Goal: Transaction & Acquisition: Purchase product/service

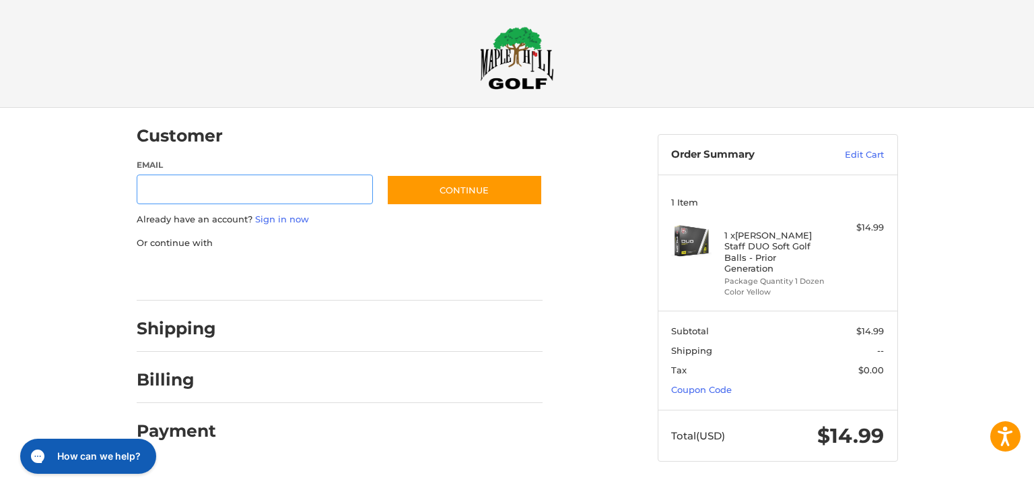
click at [300, 191] on input "Email" at bounding box center [255, 189] width 237 height 30
type input "**********"
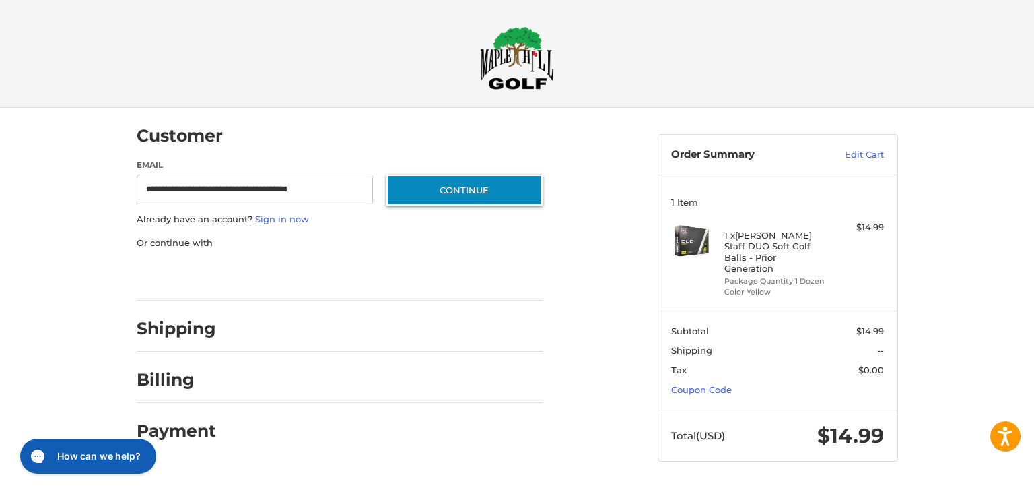
click at [474, 195] on button "Continue" at bounding box center [465, 189] width 156 height 31
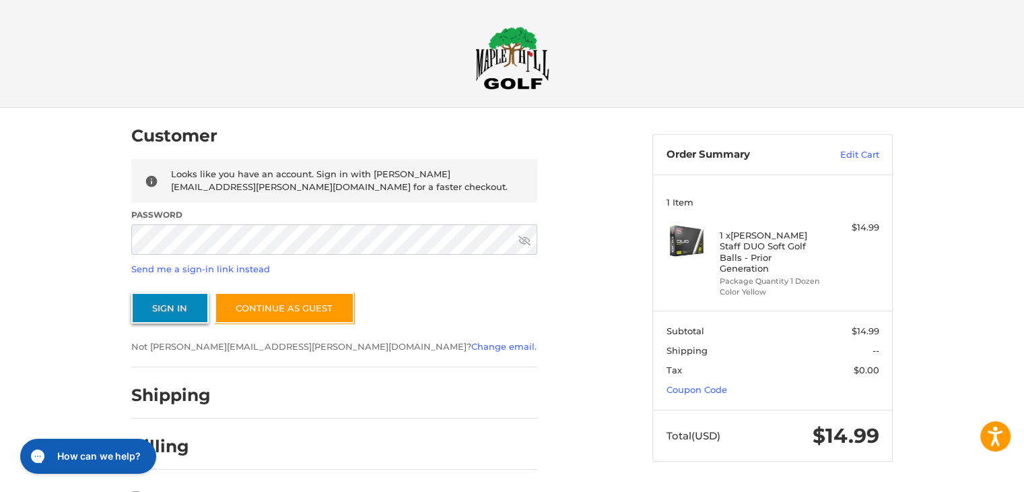
click at [160, 308] on button "Sign In" at bounding box center [169, 307] width 77 height 31
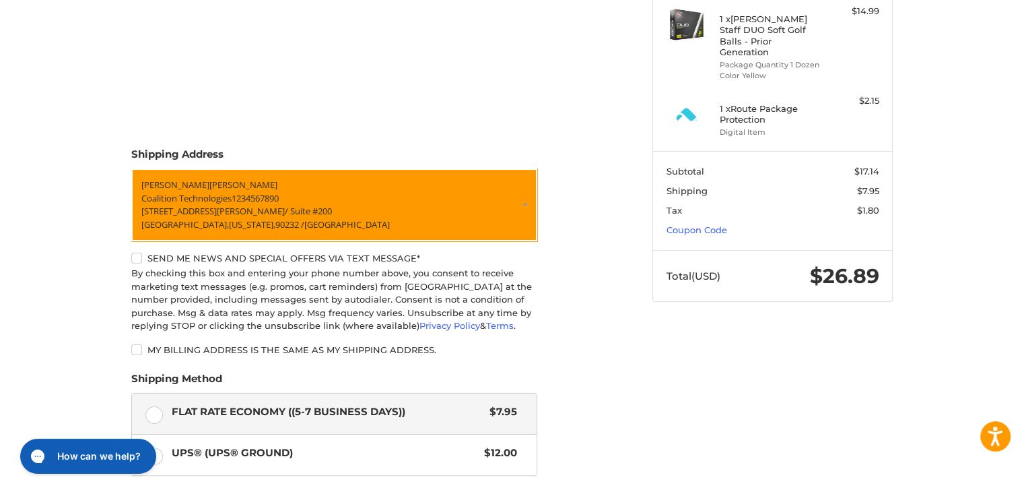
scroll to position [172, 0]
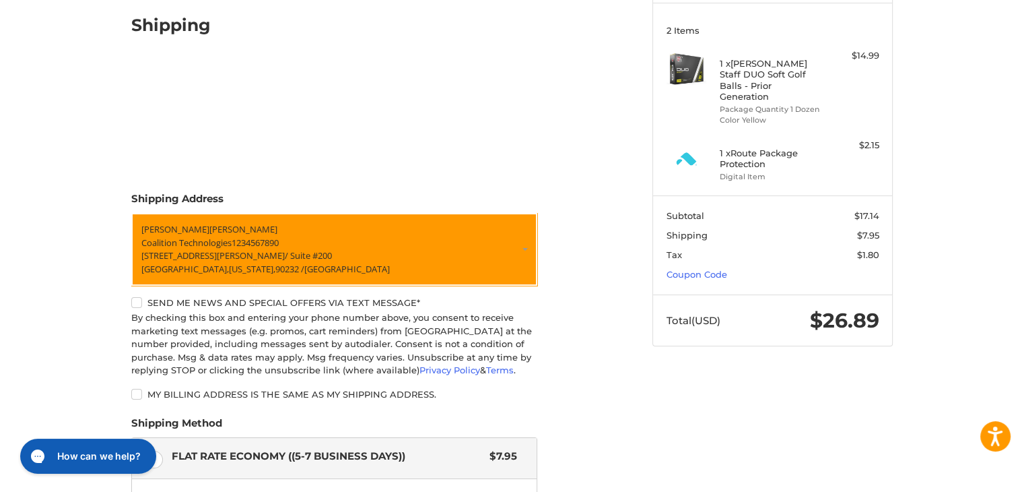
click at [205, 311] on div "By checking this box and entering your phone number above, you consent to recei…" at bounding box center [334, 344] width 406 height 66
click at [189, 297] on label "Send me news and special offers via text message*" at bounding box center [334, 302] width 406 height 11
